Goal: Information Seeking & Learning: Understand process/instructions

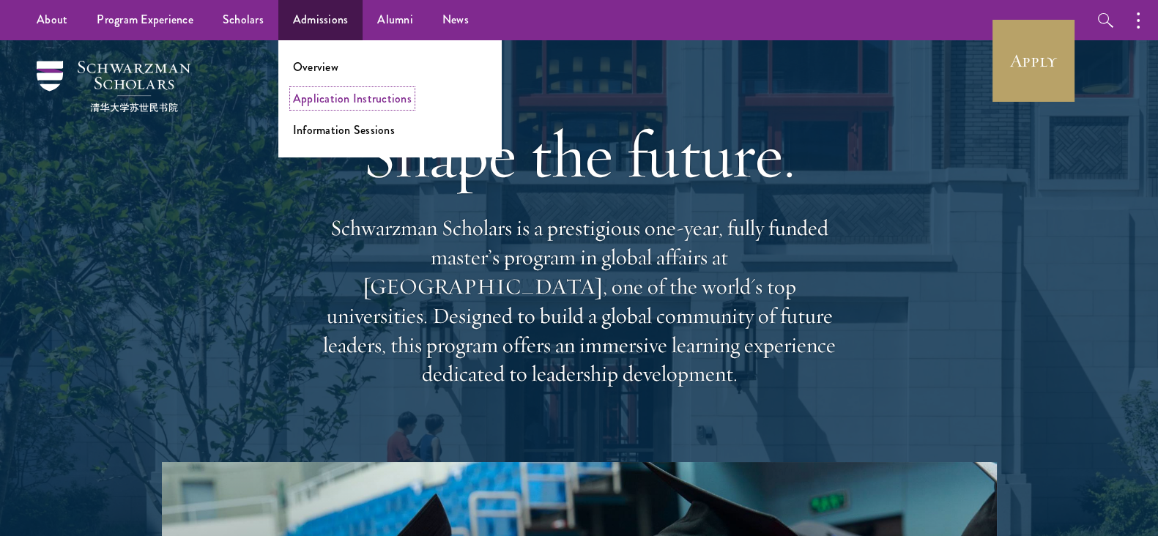
click at [341, 98] on link "Application Instructions" at bounding box center [352, 98] width 119 height 17
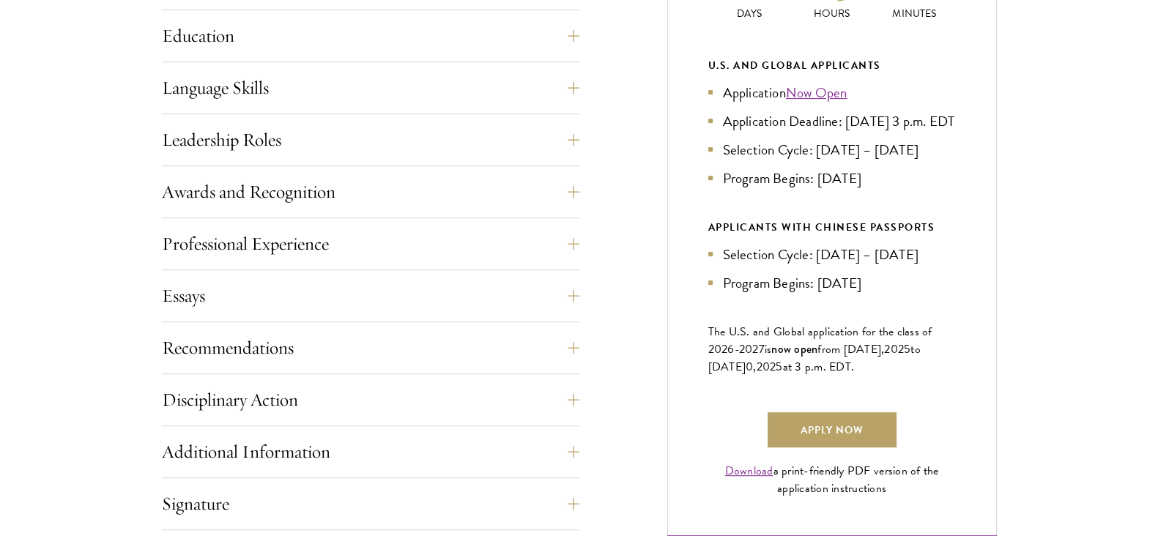
scroll to position [776, 0]
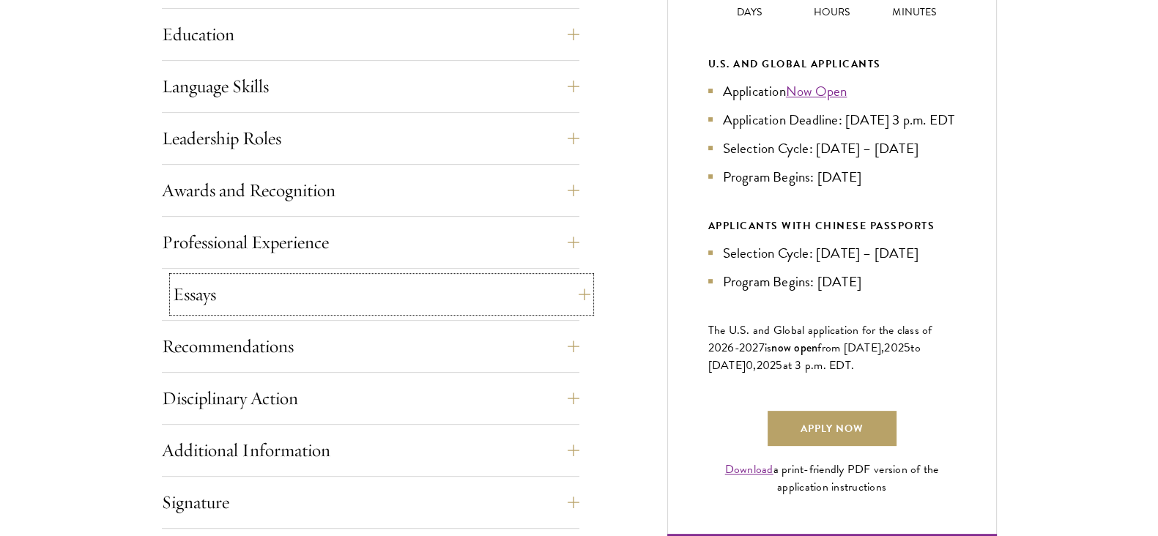
click at [549, 291] on button "Essays" at bounding box center [382, 294] width 418 height 35
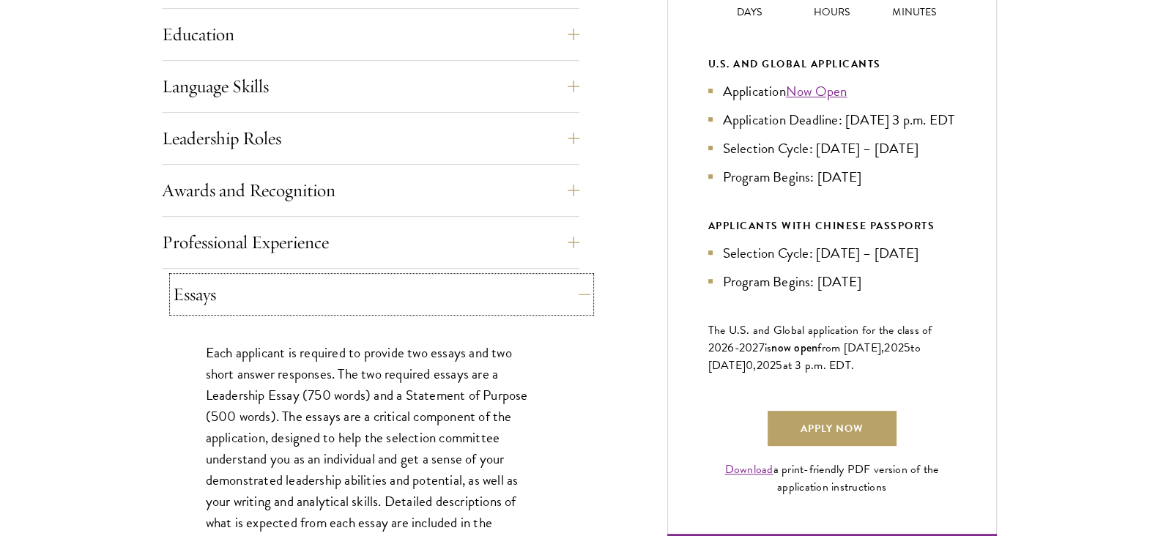
click at [549, 291] on button "Essays" at bounding box center [382, 294] width 418 height 35
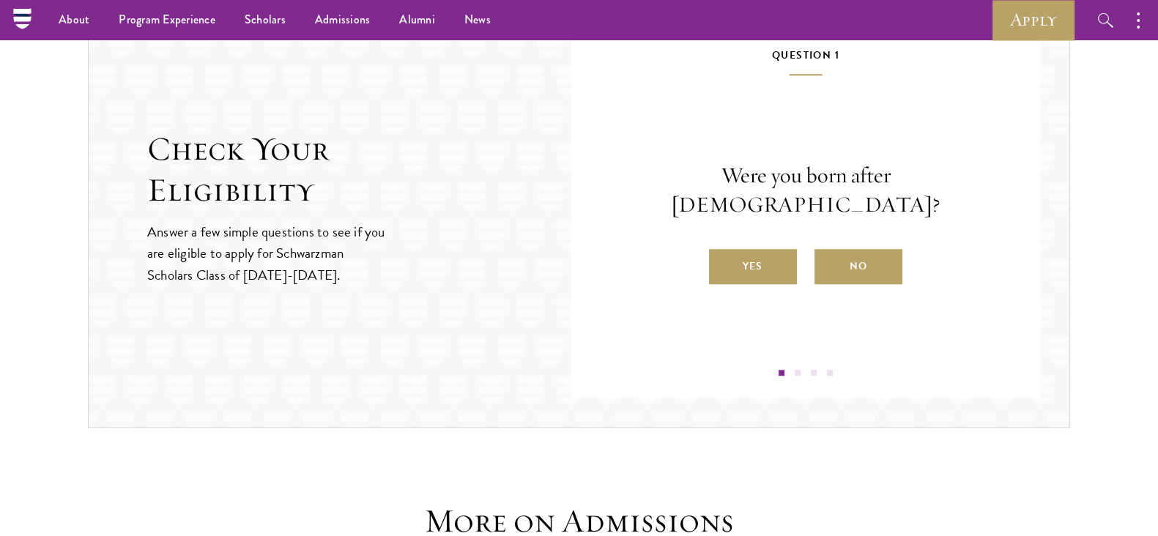
scroll to position [1561, 0]
click at [771, 251] on label "Yes" at bounding box center [753, 267] width 88 height 35
click at [722, 251] on input "Yes" at bounding box center [715, 257] width 13 height 13
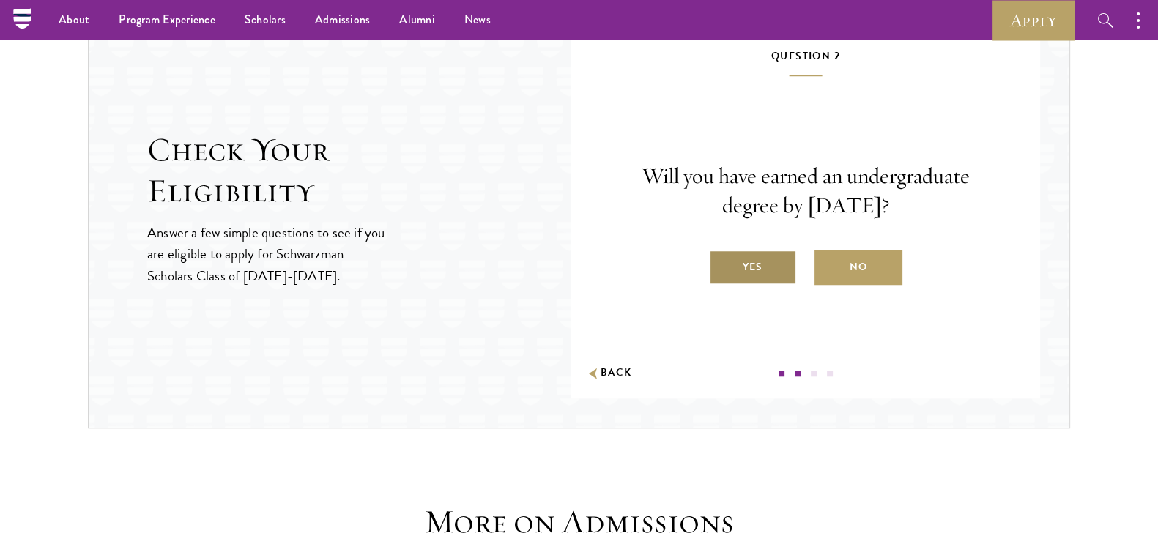
click at [744, 264] on label "Yes" at bounding box center [753, 267] width 88 height 35
click at [722, 264] on input "Yes" at bounding box center [715, 257] width 13 height 13
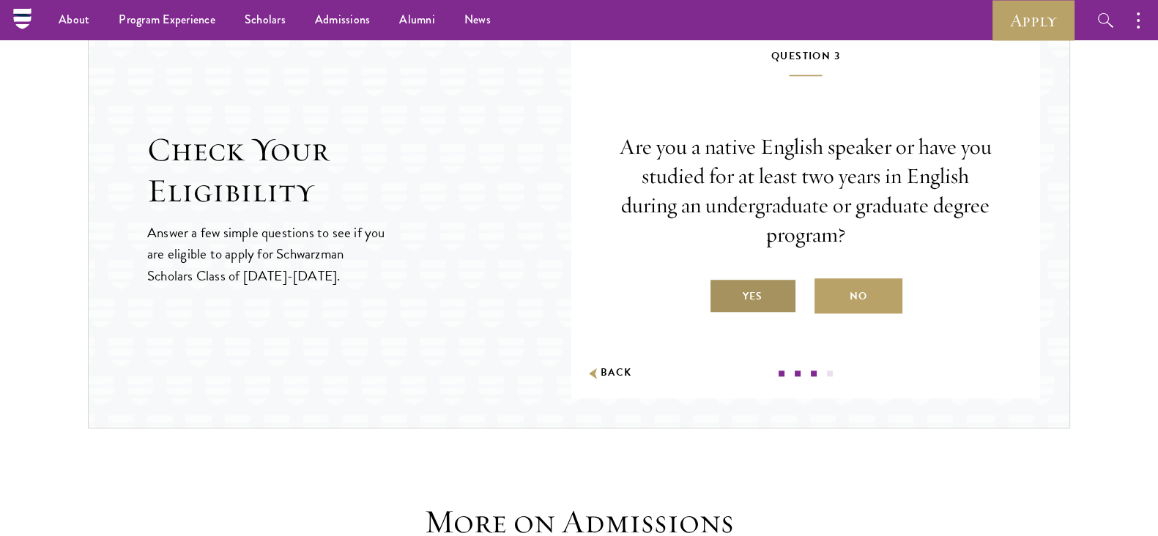
click at [763, 294] on label "Yes" at bounding box center [753, 295] width 88 height 35
click at [722, 294] on input "Yes" at bounding box center [715, 287] width 13 height 13
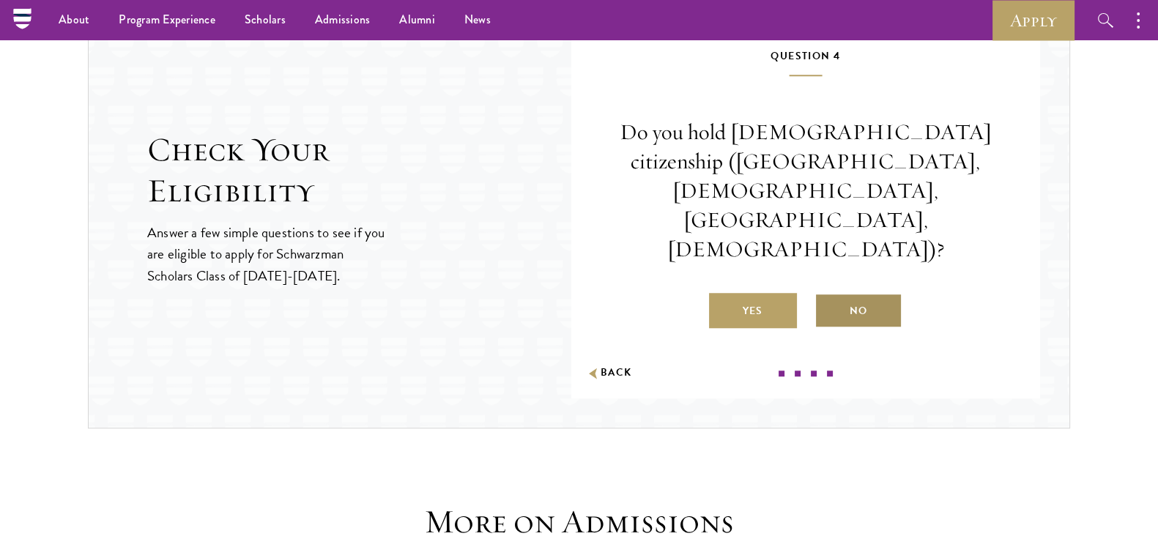
click at [857, 293] on label "No" at bounding box center [859, 310] width 88 height 35
click at [828, 295] on input "No" at bounding box center [821, 301] width 13 height 13
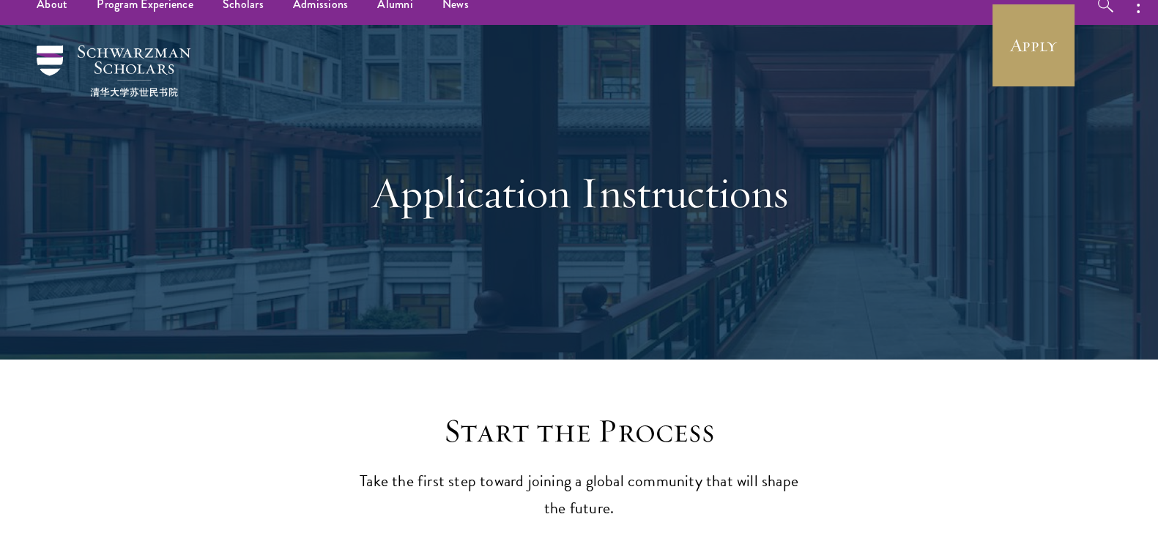
scroll to position [0, 0]
